Goal: Transaction & Acquisition: Purchase product/service

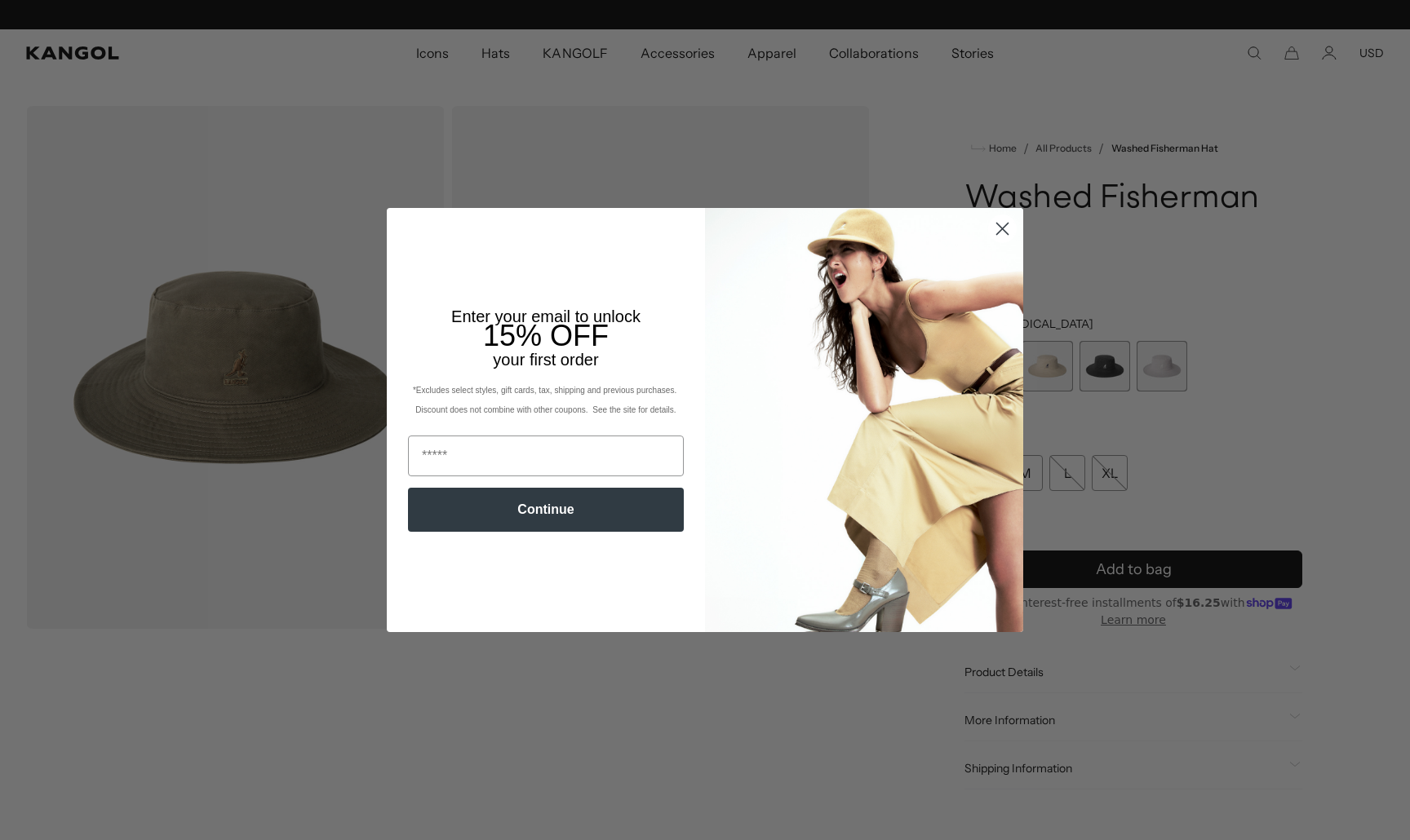
scroll to position [0, 336]
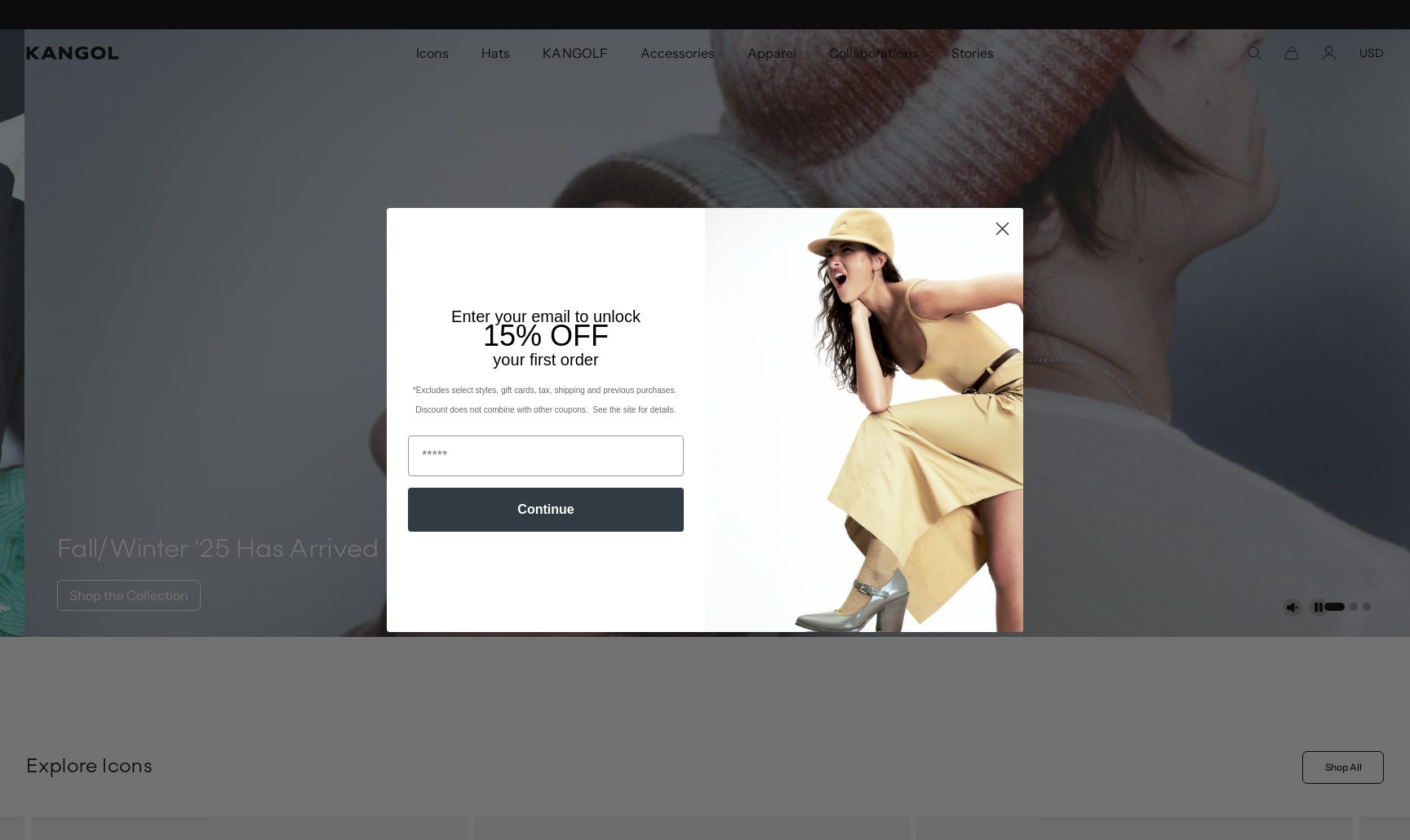
scroll to position [0, 336]
